Goal: Task Accomplishment & Management: Manage account settings

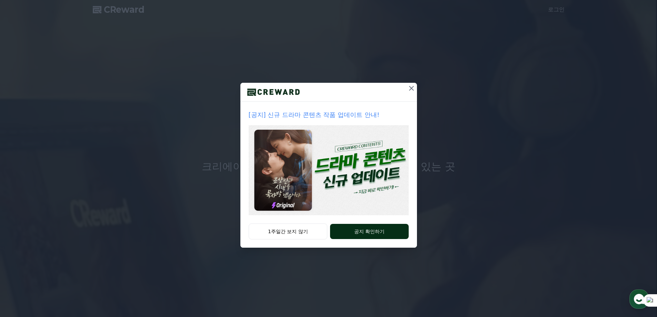
click at [372, 235] on button "공지 확인하기" at bounding box center [369, 231] width 78 height 15
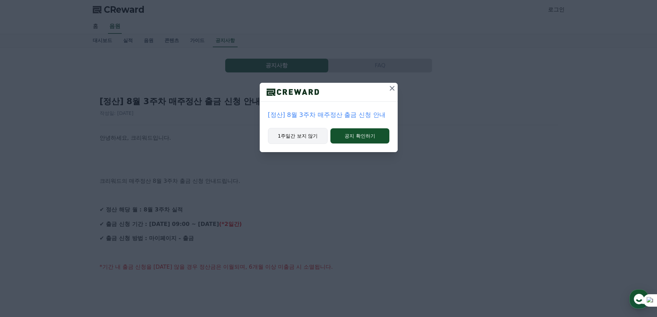
click at [300, 136] on button "1주일간 보지 않기" at bounding box center [298, 136] width 60 height 16
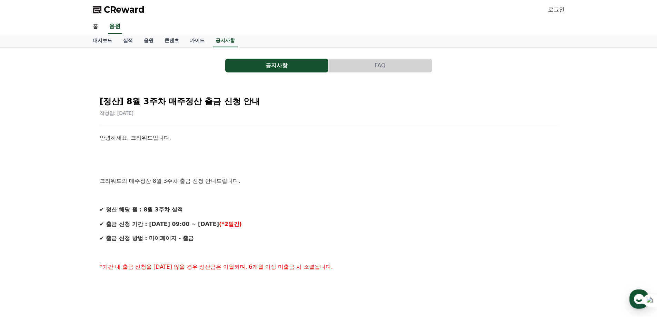
click at [550, 10] on link "로그인" at bounding box center [556, 10] width 17 height 8
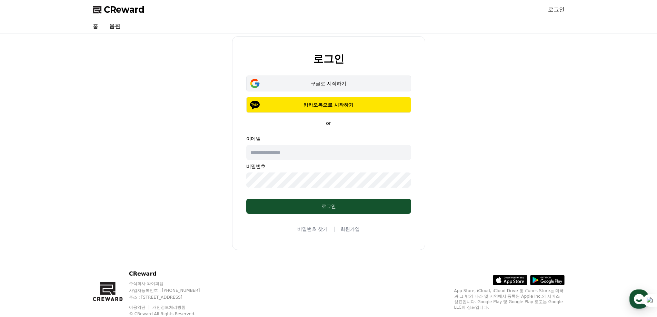
click at [320, 81] on div "구글로 시작하기" at bounding box center [328, 83] width 145 height 7
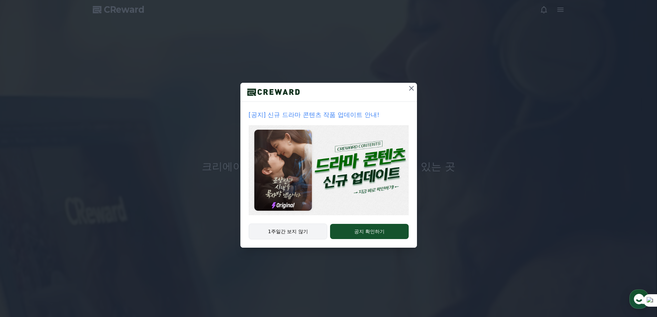
click at [311, 234] on button "1주일간 보지 않기" at bounding box center [288, 231] width 79 height 16
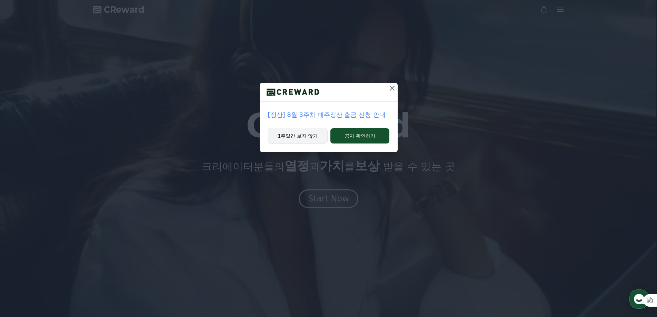
click at [308, 140] on button "1주일간 보지 않기" at bounding box center [298, 136] width 60 height 16
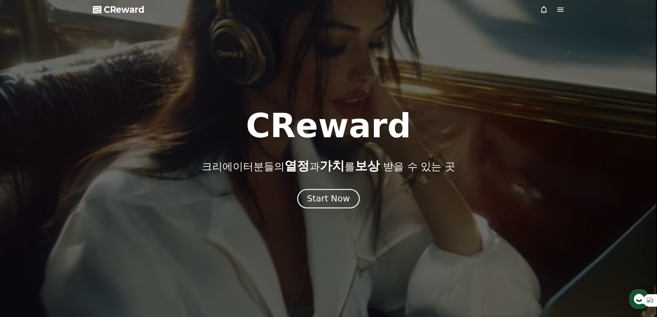
click at [327, 199] on div "Start Now" at bounding box center [328, 199] width 43 height 12
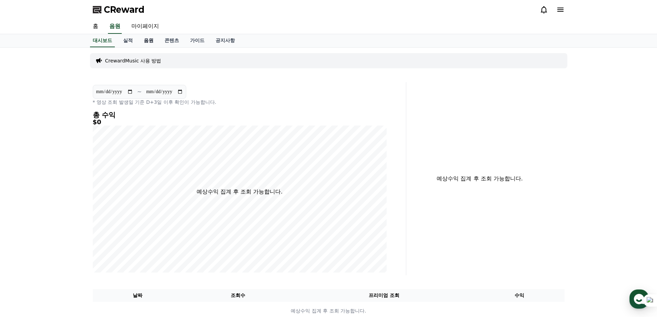
click at [147, 40] on link "음원" at bounding box center [148, 40] width 21 height 13
